Goal: Information Seeking & Learning: Understand process/instructions

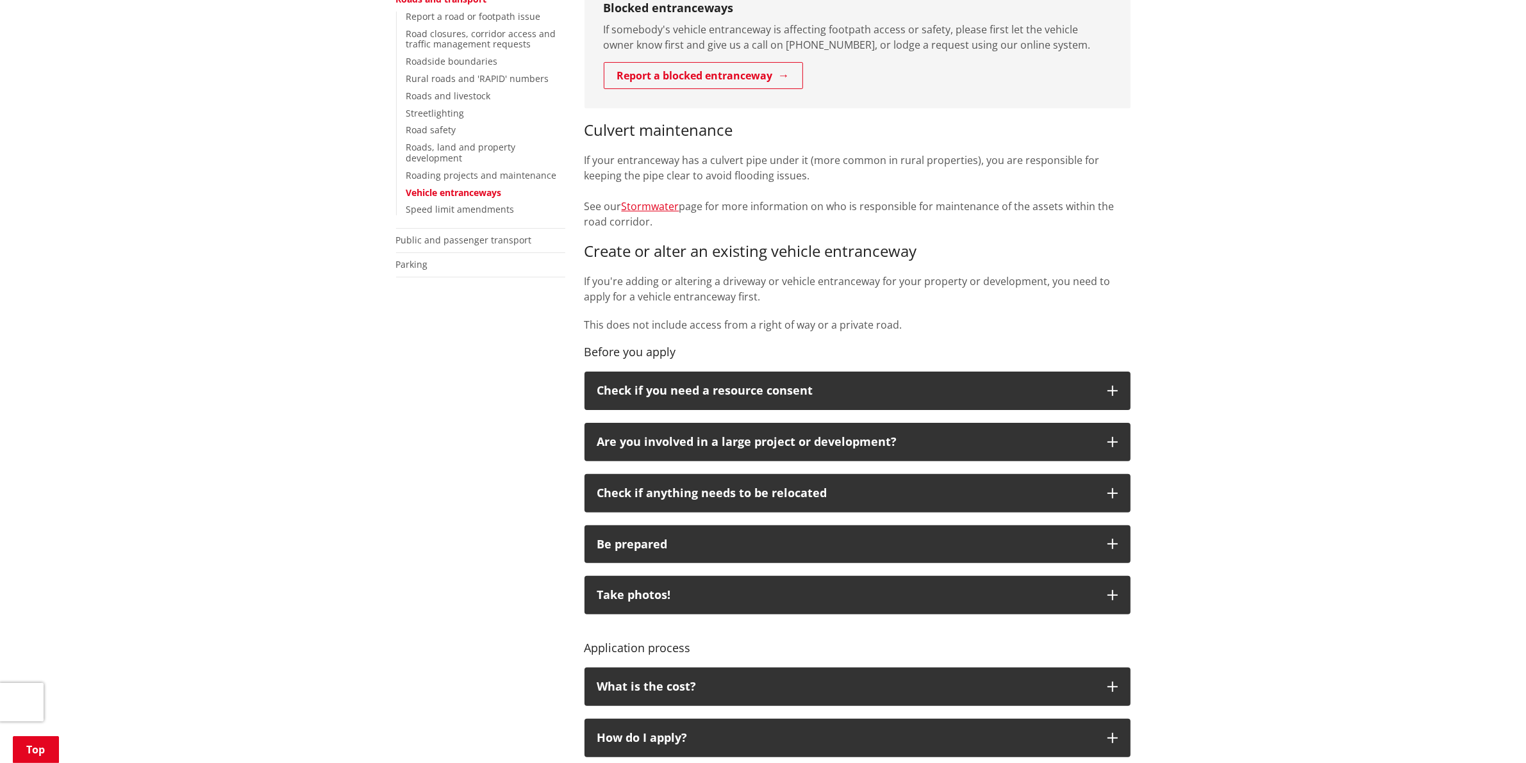
scroll to position [481, 0]
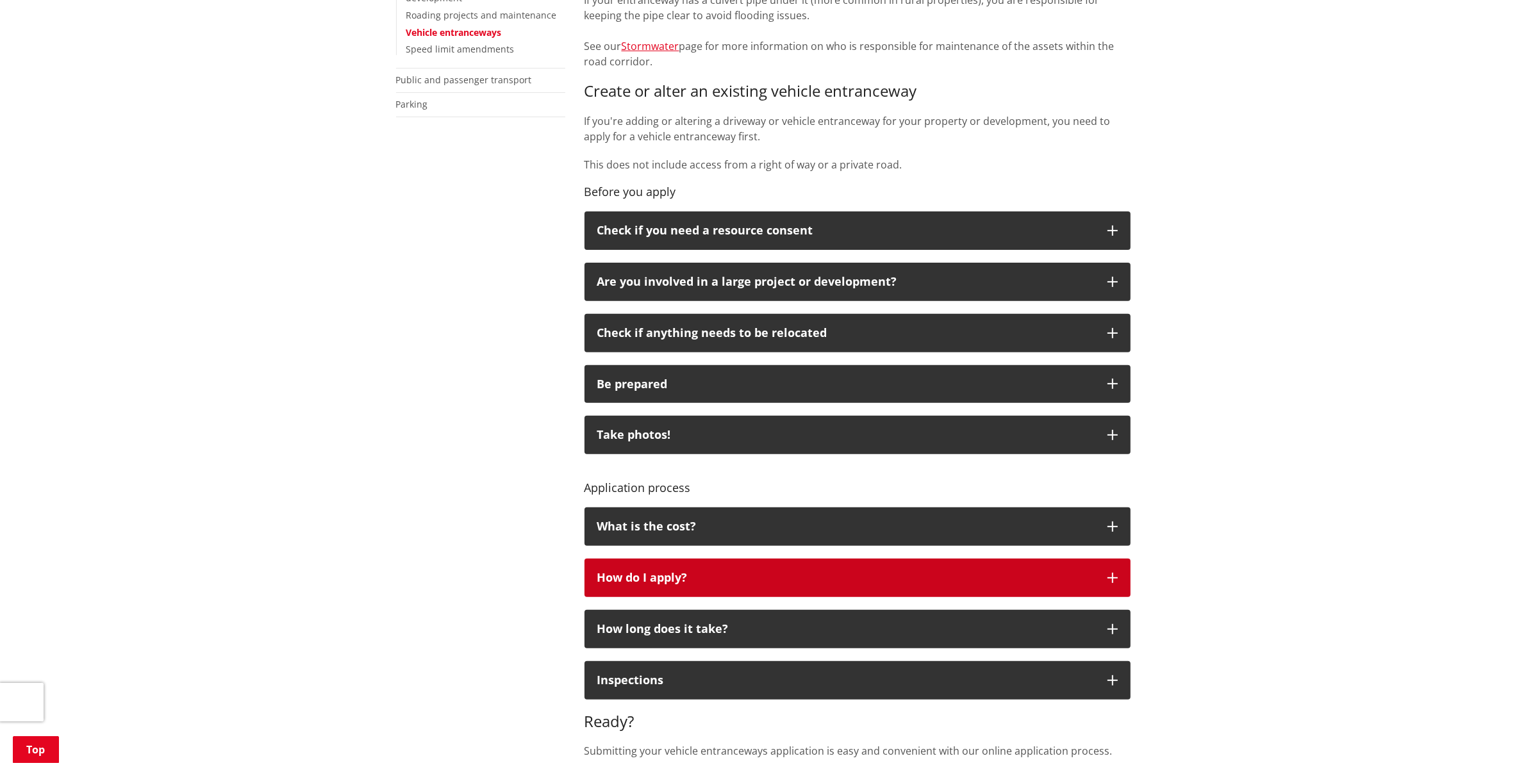
click at [647, 572] on div "How do I apply?" at bounding box center [845, 578] width 497 height 13
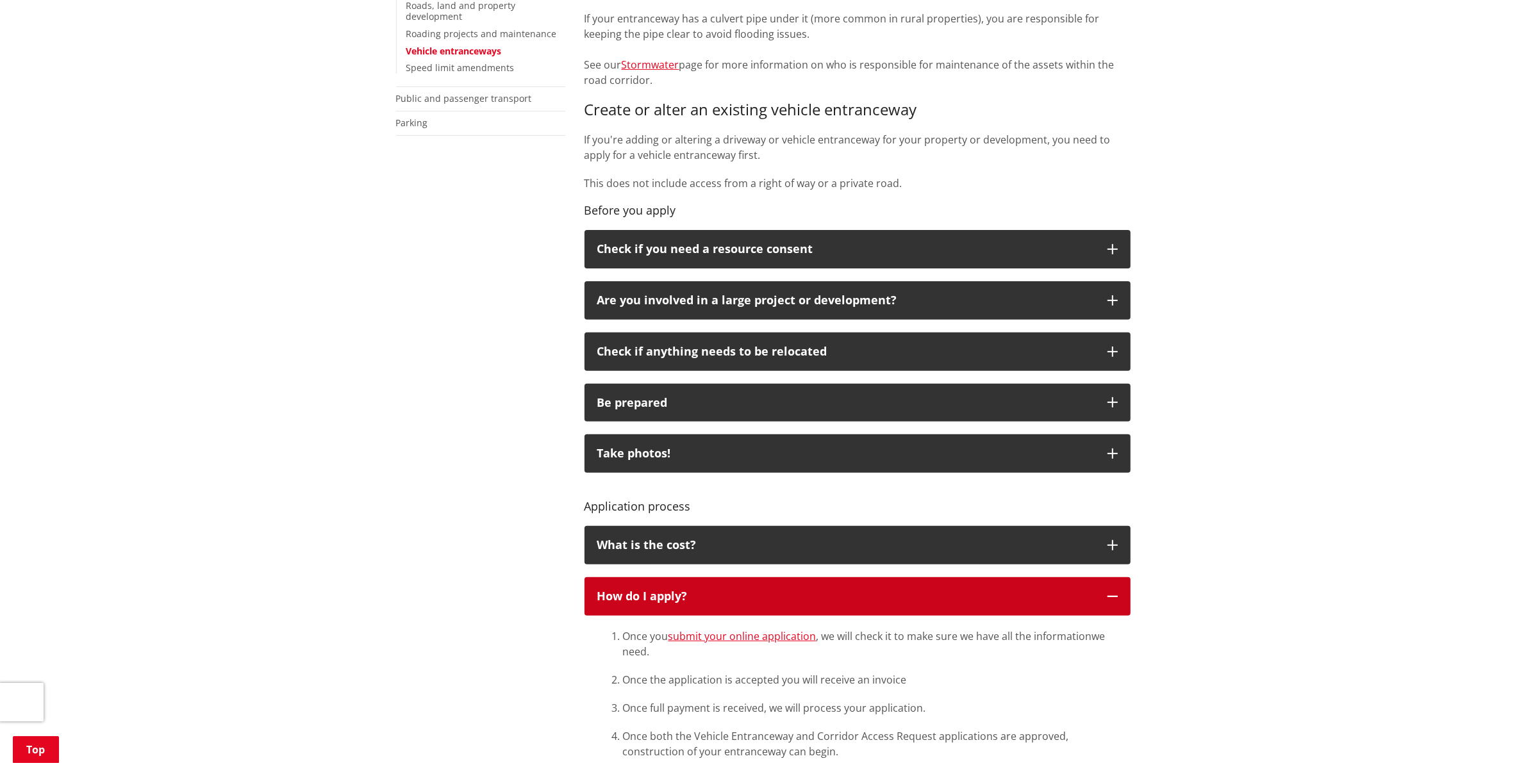
scroll to position [456, 0]
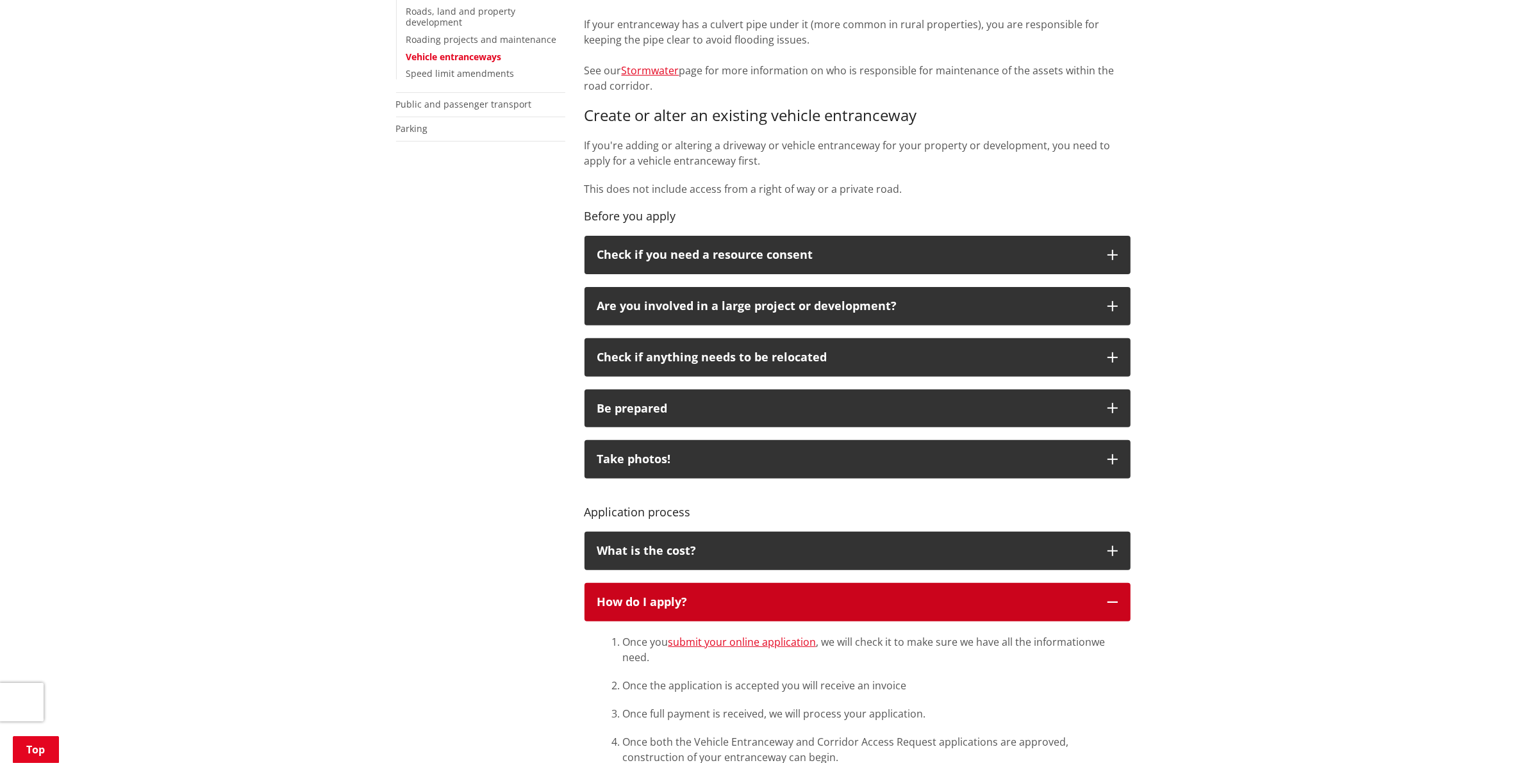
click at [1111, 595] on button "How do I apply?" at bounding box center [858, 602] width 546 height 38
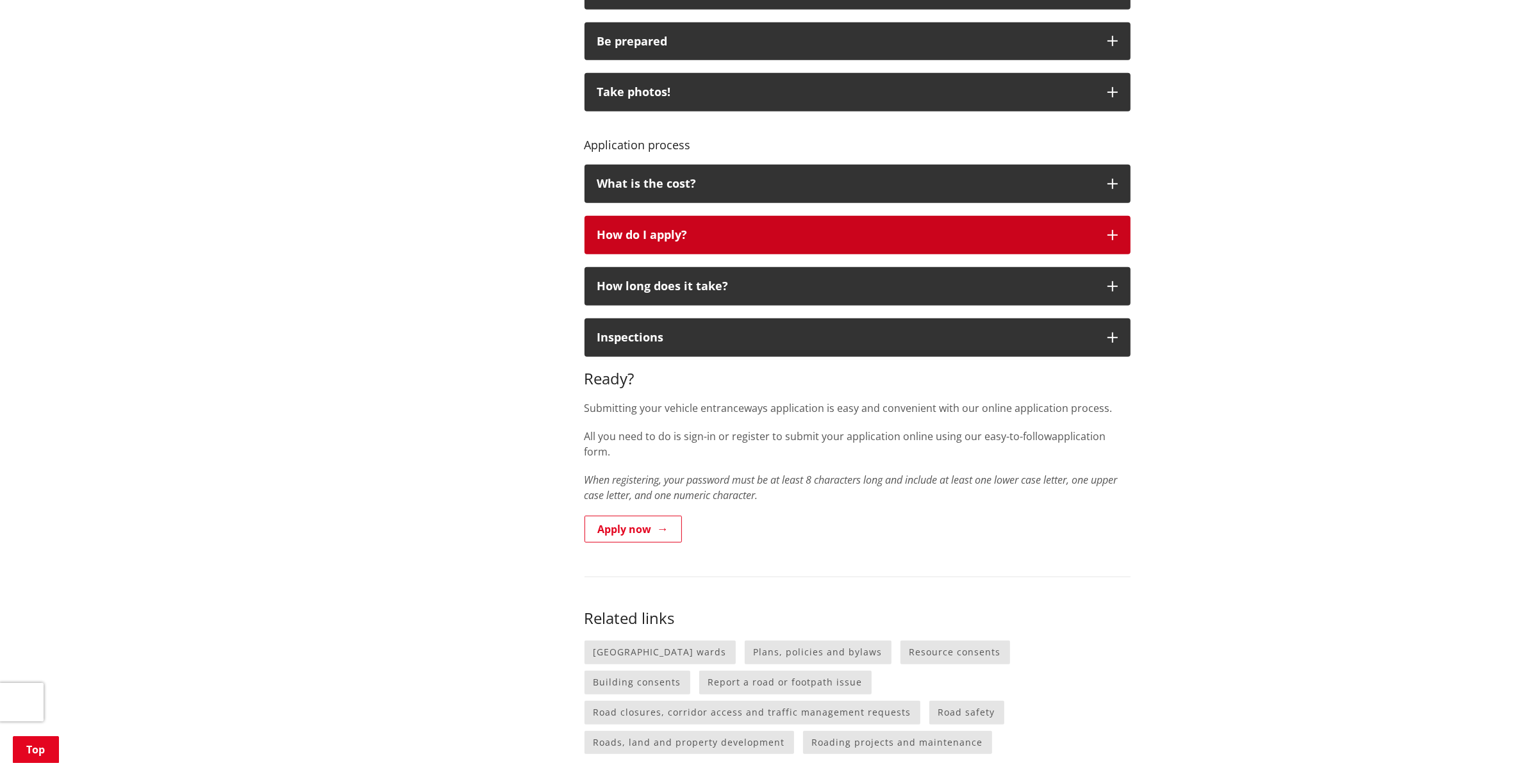
scroll to position [831, 0]
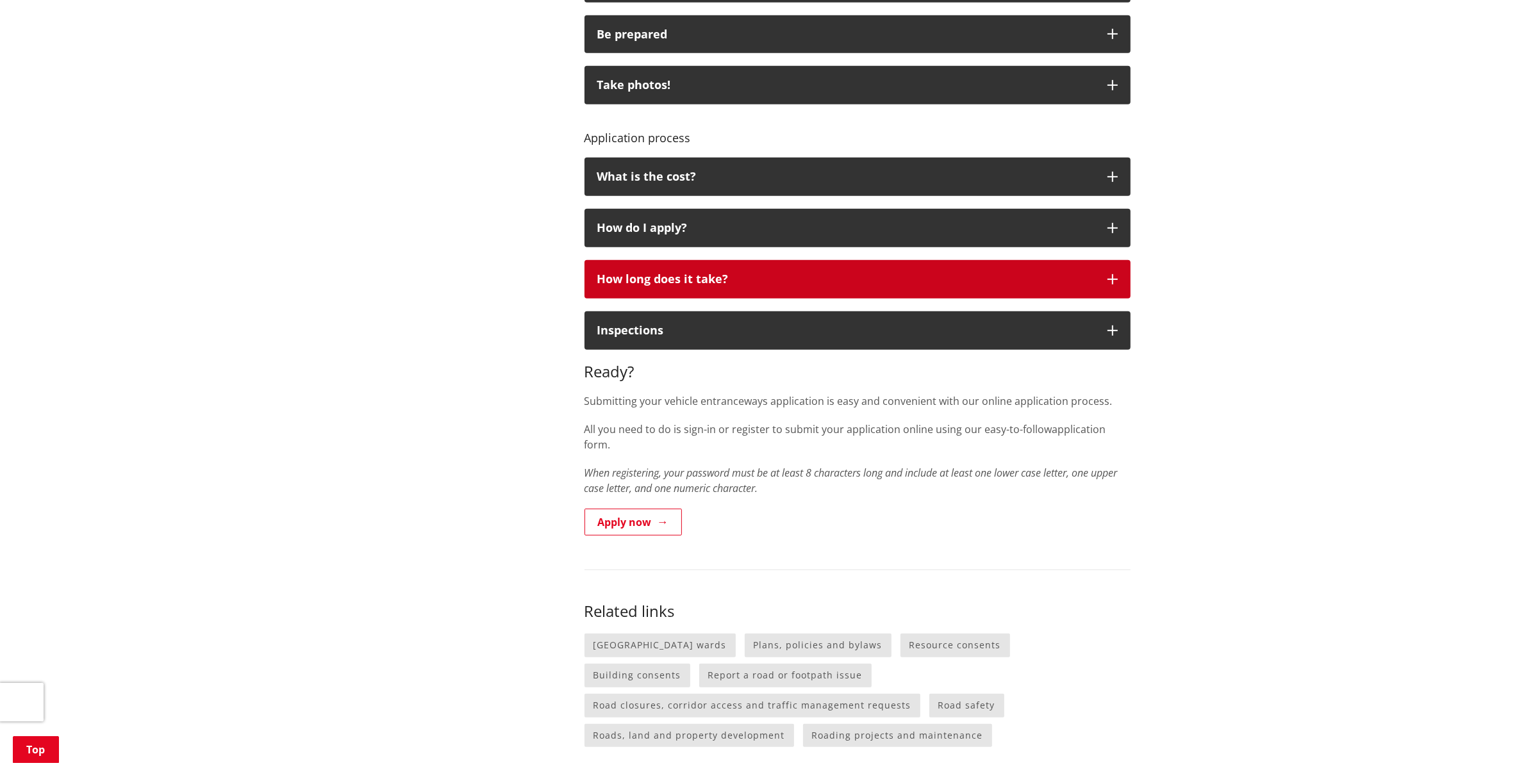
click at [636, 283] on div "How long does it take?" at bounding box center [845, 279] width 497 height 13
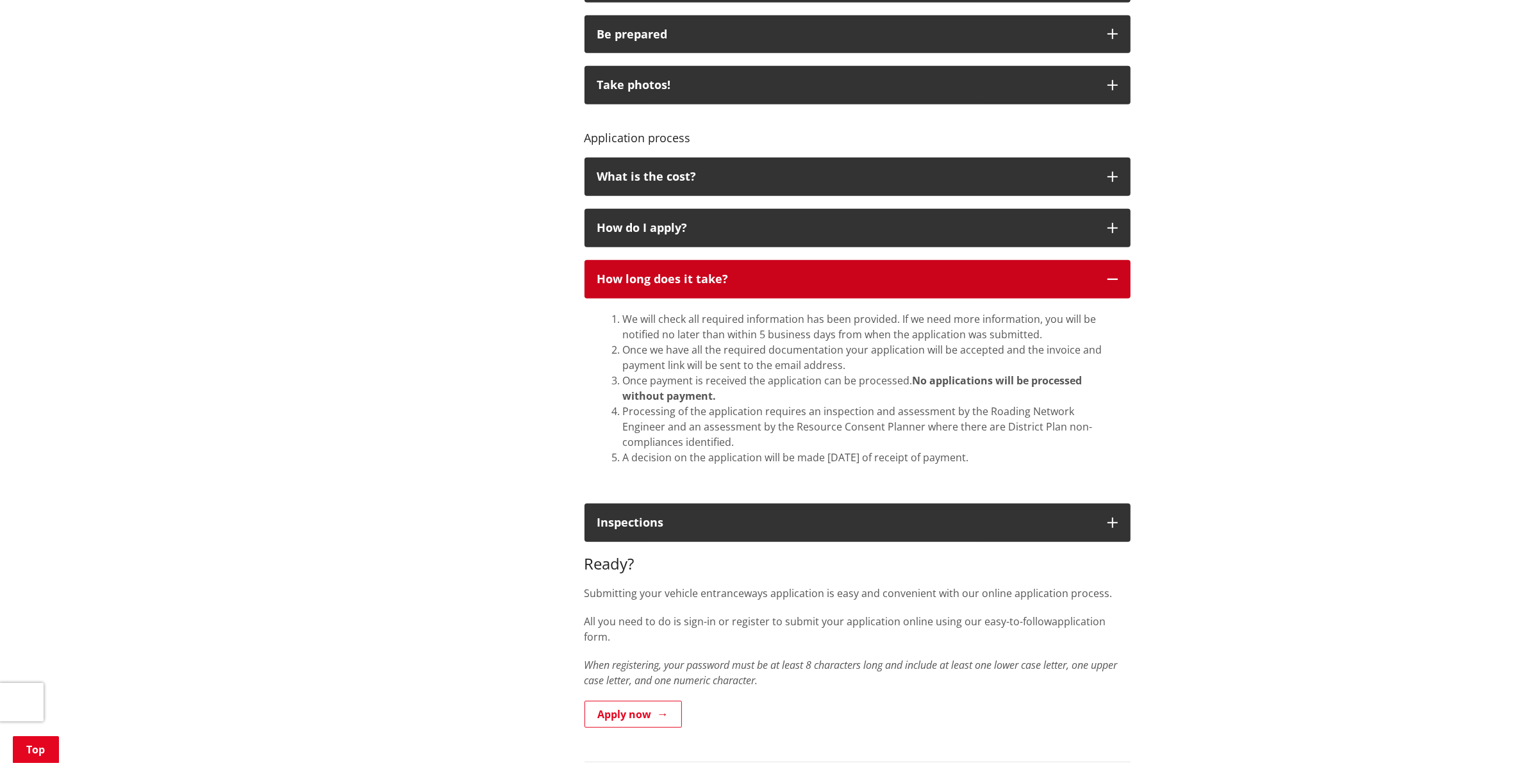
click at [1110, 276] on icon "button" at bounding box center [1113, 279] width 10 height 10
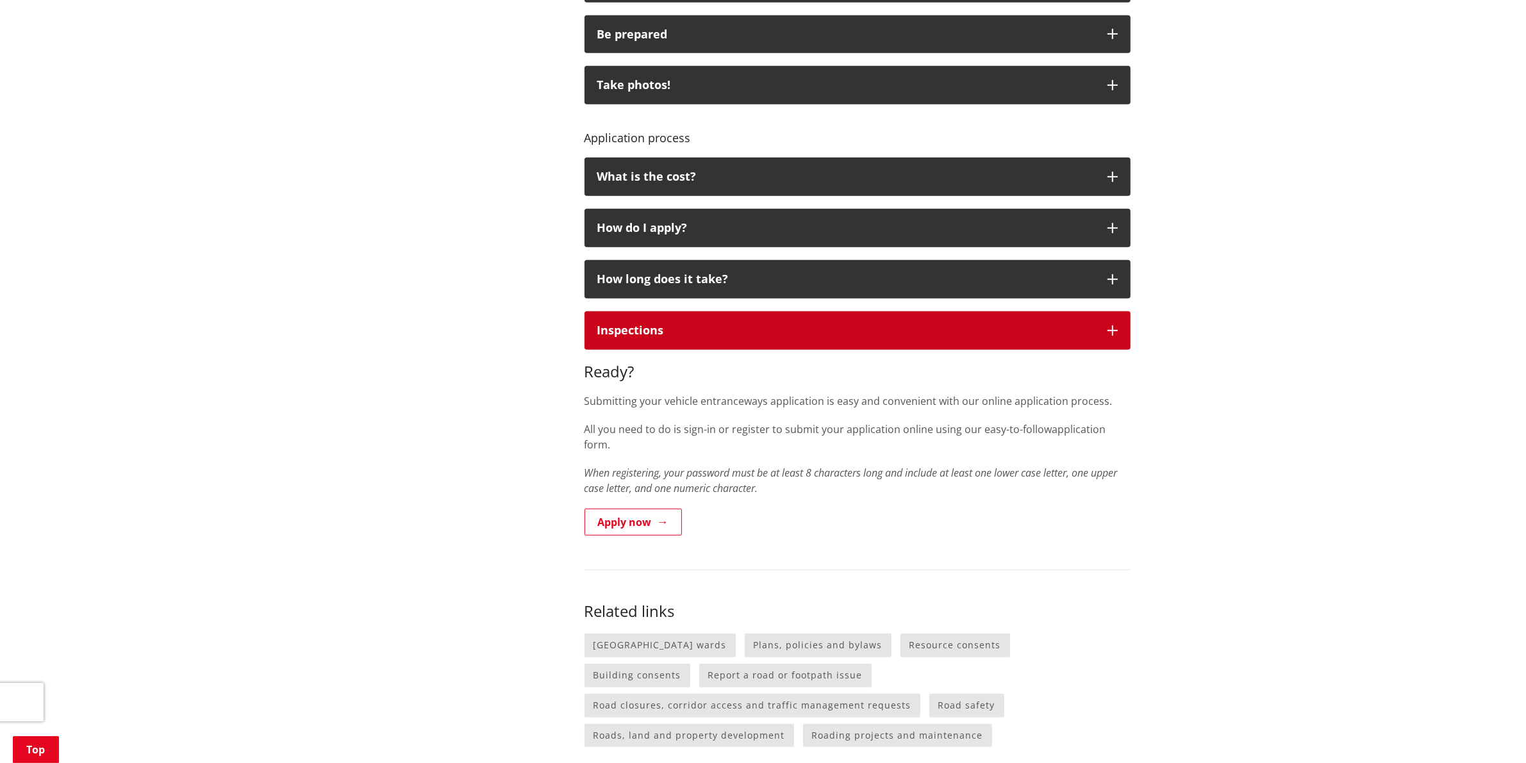
click at [1087, 324] on div "Inspections" at bounding box center [845, 330] width 497 height 13
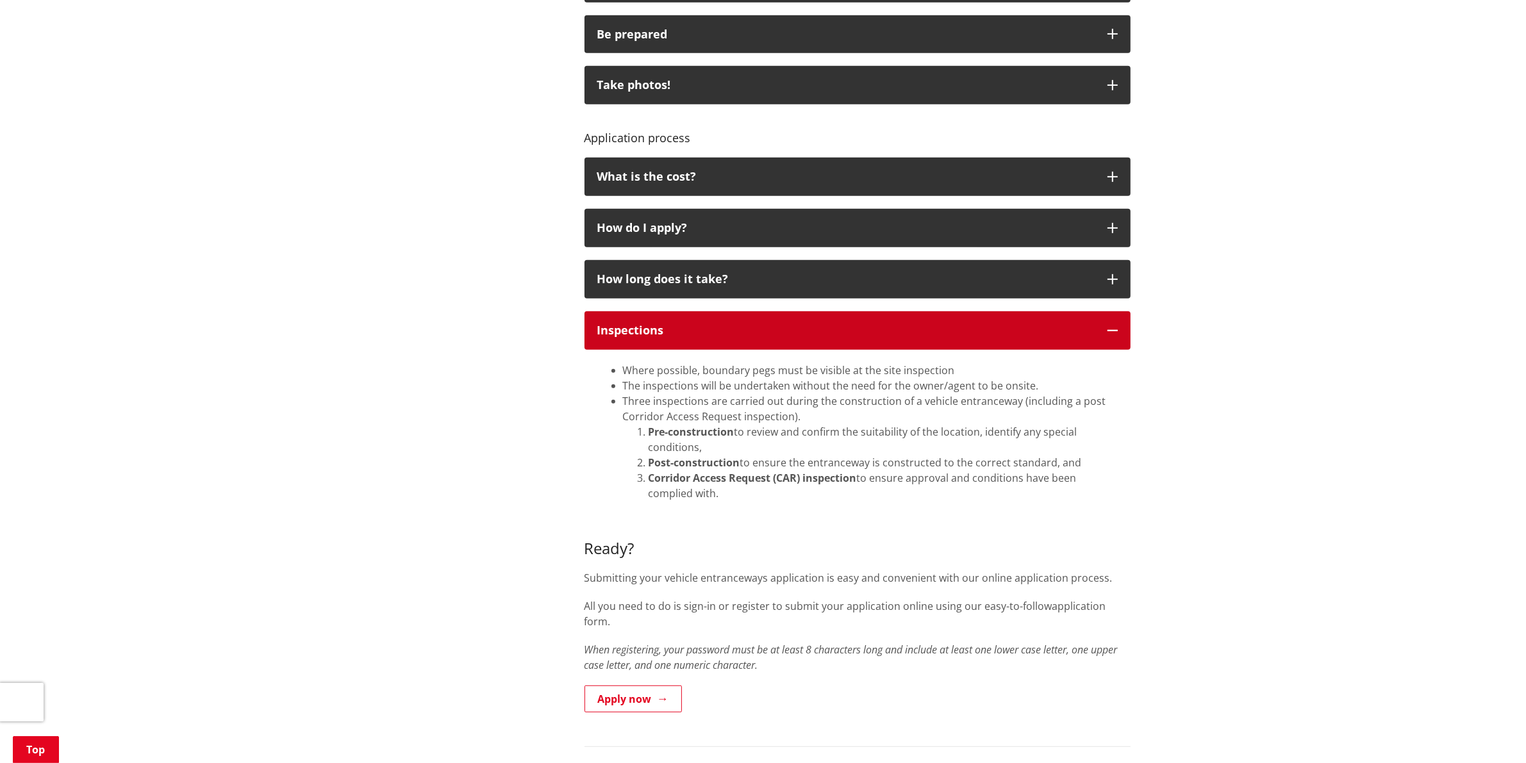
click at [1087, 324] on div "Inspections" at bounding box center [845, 330] width 497 height 13
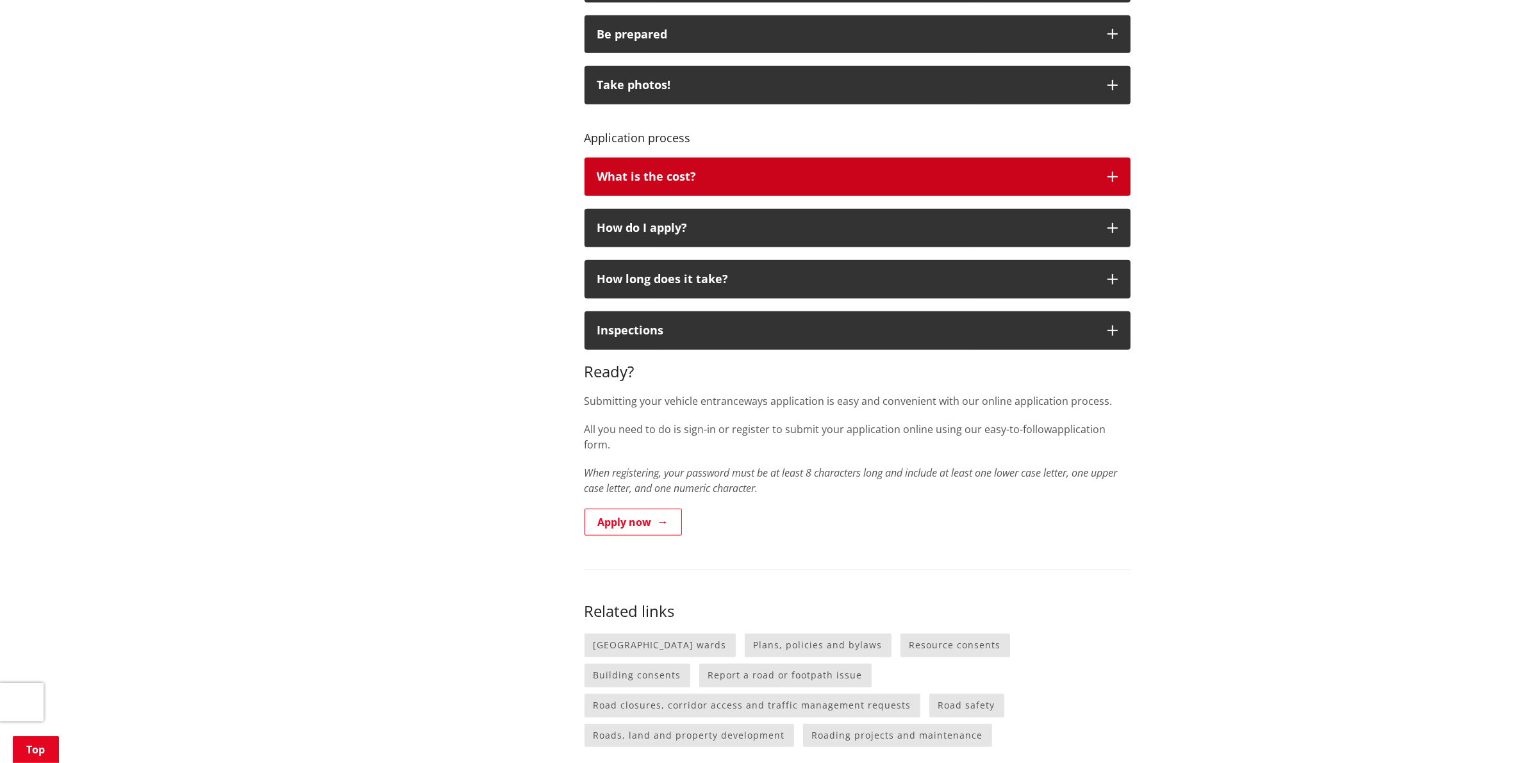
click at [1055, 170] on div "What is the cost?" at bounding box center [845, 176] width 497 height 13
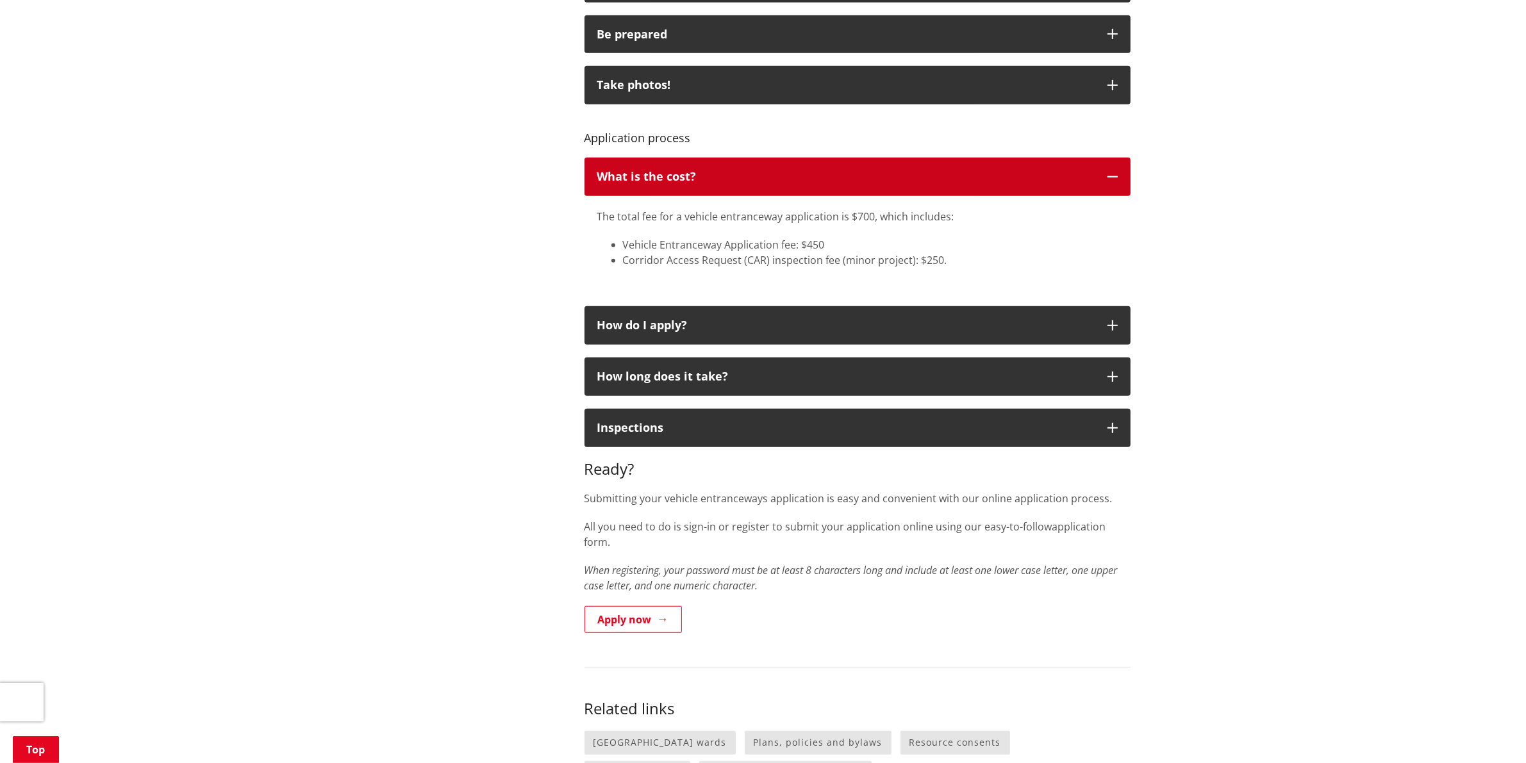
click at [1055, 170] on div "What is the cost?" at bounding box center [845, 176] width 497 height 13
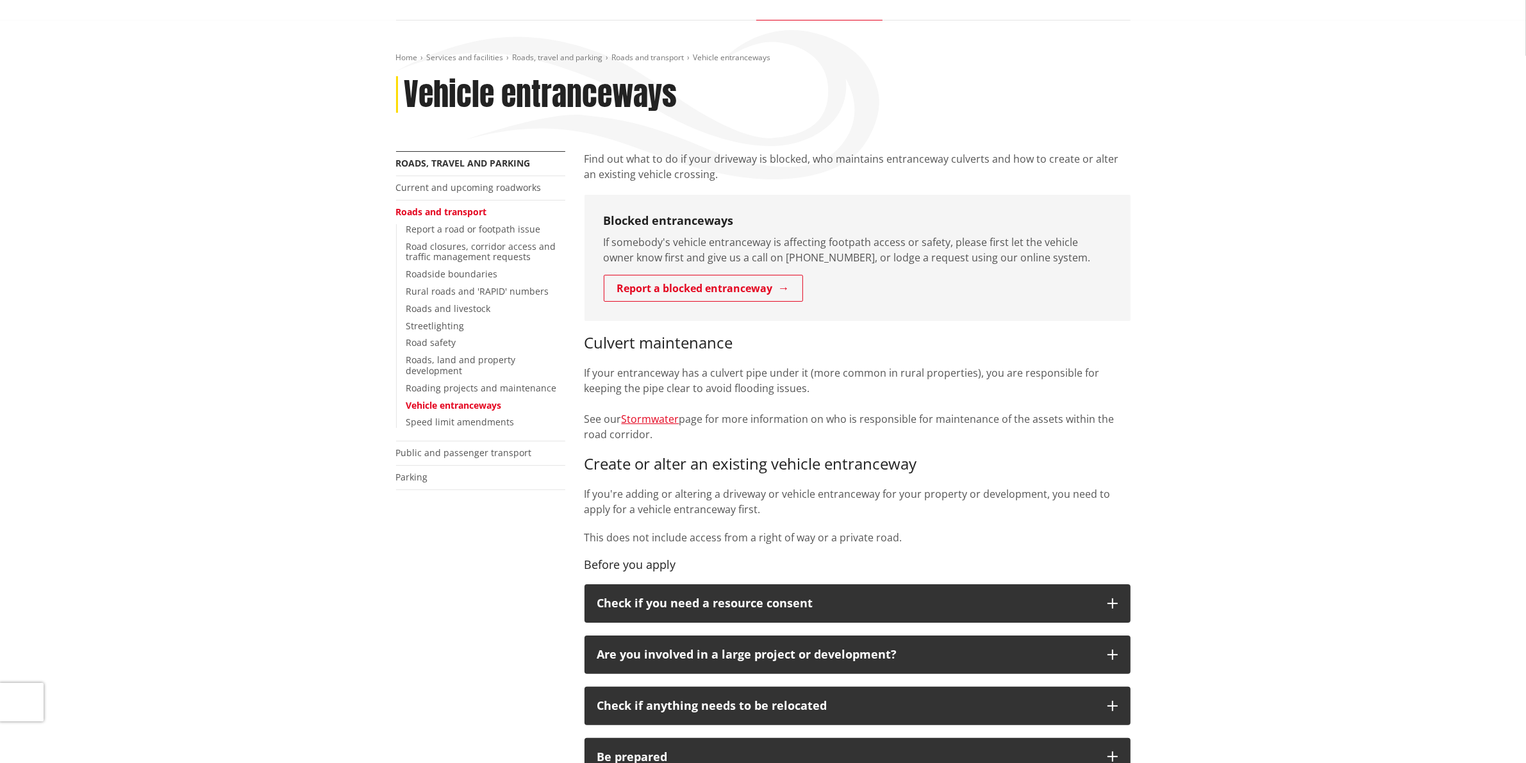
scroll to position [106, 0]
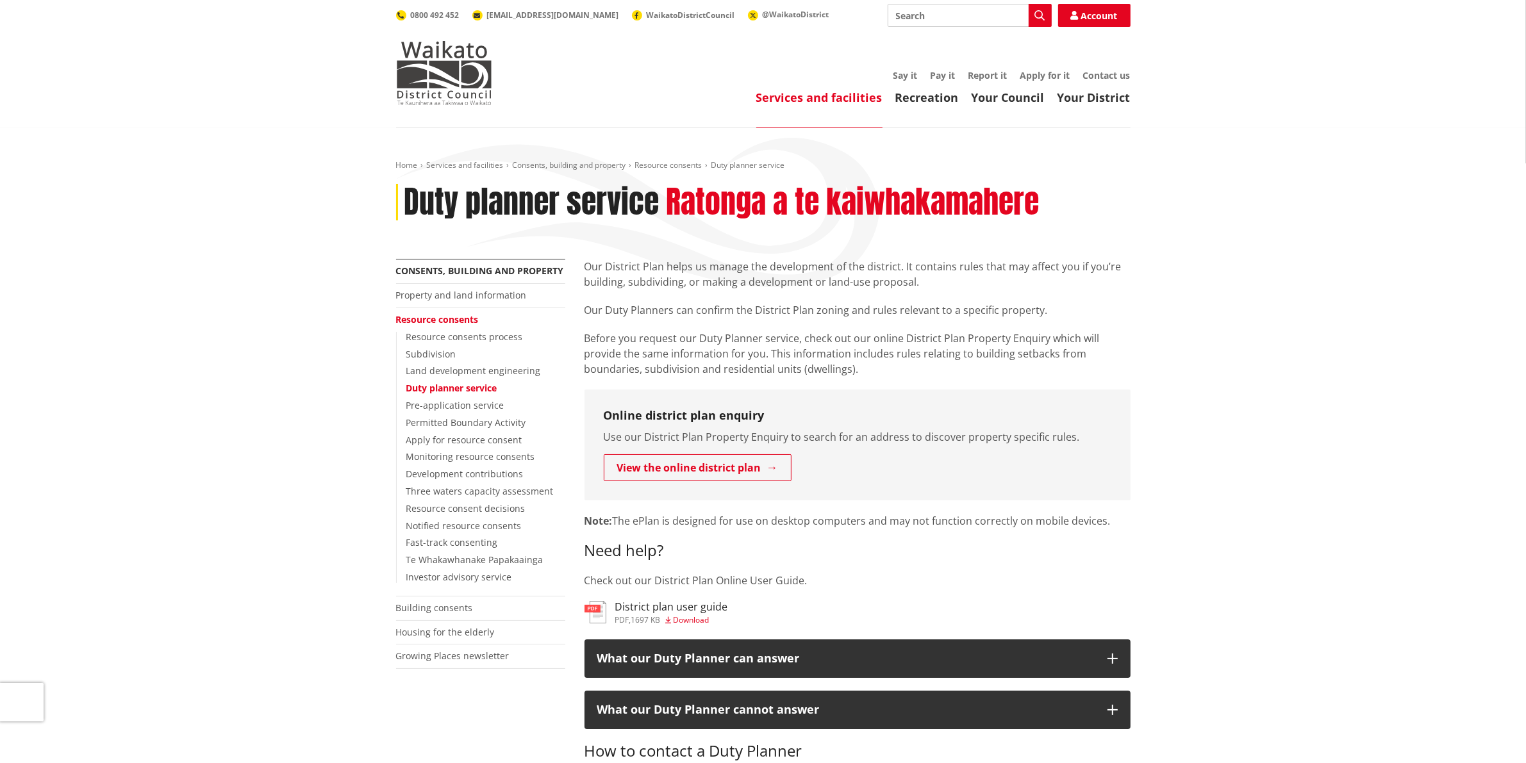
scroll to position [240, 0]
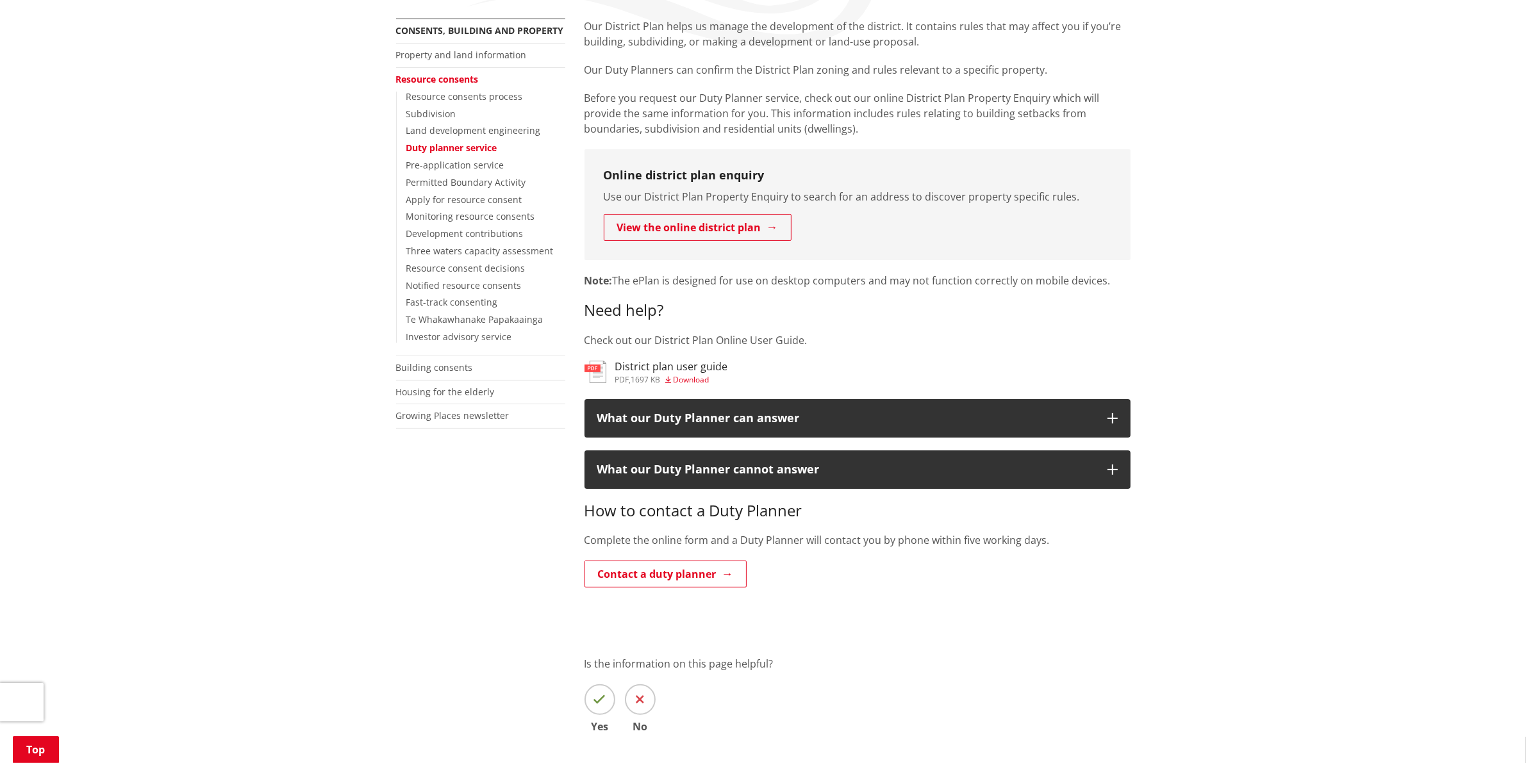
click at [681, 366] on h3 "District plan user guide" at bounding box center [671, 367] width 113 height 12
click at [685, 570] on link "Contact a duty planner" at bounding box center [666, 574] width 162 height 27
